Goal: Complete application form

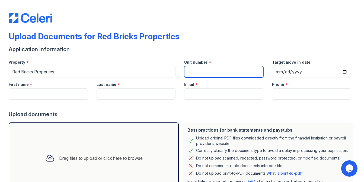
click at [199, 74] on input "Unit number" at bounding box center [223, 71] width 79 height 11
paste input "[STREET_ADDRESS]"
type input "[STREET_ADDRESS]"
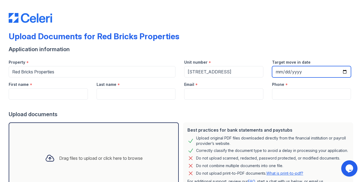
click at [295, 71] on input "Target move in date" at bounding box center [311, 71] width 79 height 11
click at [345, 71] on input "Target move in date" at bounding box center [311, 71] width 79 height 11
type input "[DATE]"
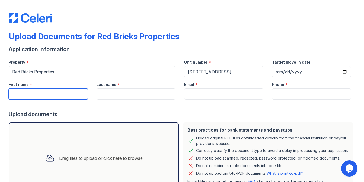
click at [63, 94] on input "First name" at bounding box center [48, 93] width 79 height 11
type input "Charlotte"
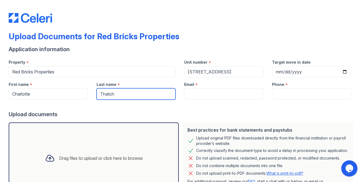
type input "Thatch"
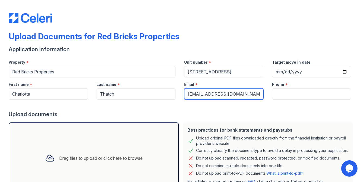
type input "[EMAIL_ADDRESS][DOMAIN_NAME]"
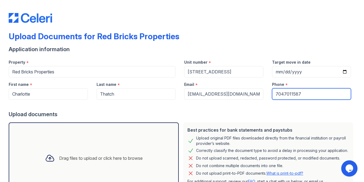
type input "7047011587"
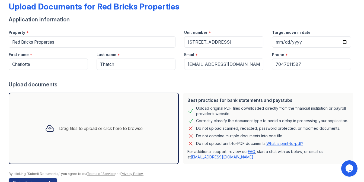
scroll to position [46, 0]
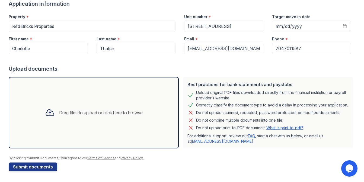
click at [60, 116] on div "Drag files to upload or click here to browse" at bounding box center [94, 113] width 106 height 18
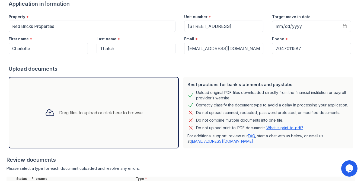
click at [83, 111] on div "Drag files to upload or click here to browse" at bounding box center [101, 113] width 84 height 7
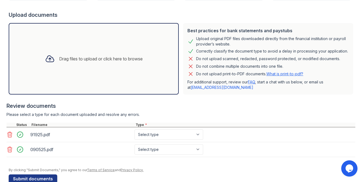
scroll to position [112, 0]
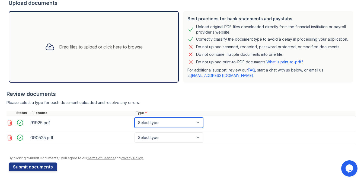
click at [158, 126] on select "Select type Paystub Bank Statement Offer Letter Tax Documents Benefit Award Let…" at bounding box center [169, 123] width 69 height 10
select select "paystub"
click at [135, 118] on select "Select type Paystub Bank Statement Offer Letter Tax Documents Benefit Award Let…" at bounding box center [169, 123] width 69 height 10
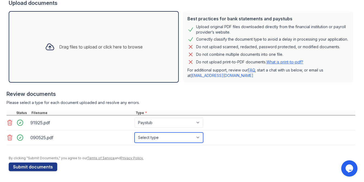
click at [153, 137] on select "Select type Paystub Bank Statement Offer Letter Tax Documents Benefit Award Let…" at bounding box center [169, 138] width 69 height 10
select select "paystub"
click at [135, 133] on select "Select type Paystub Bank Statement Offer Letter Tax Documents Benefit Award Let…" at bounding box center [169, 138] width 69 height 10
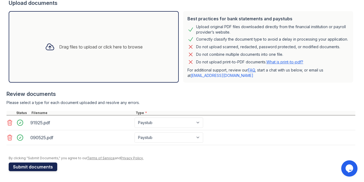
click at [31, 165] on button "Submit documents" at bounding box center [33, 167] width 49 height 9
